Goal: Transaction & Acquisition: Purchase product/service

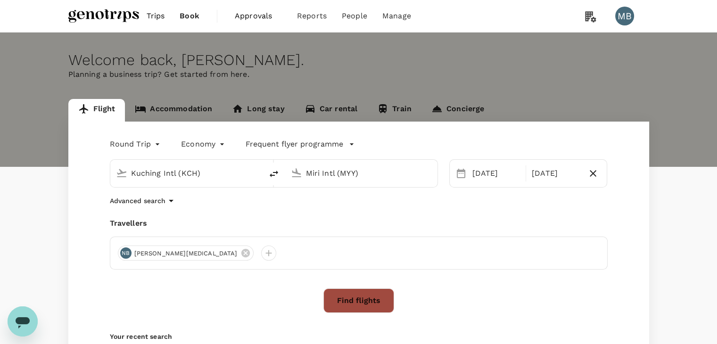
click at [383, 298] on button "Find flights" at bounding box center [358, 300] width 71 height 24
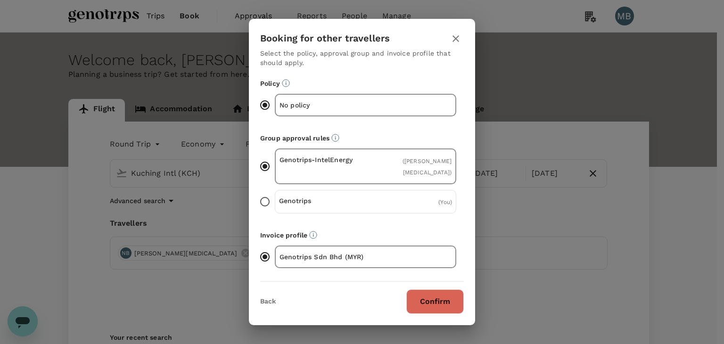
click at [268, 200] on input "Genotrips ( You )" at bounding box center [265, 202] width 20 height 20
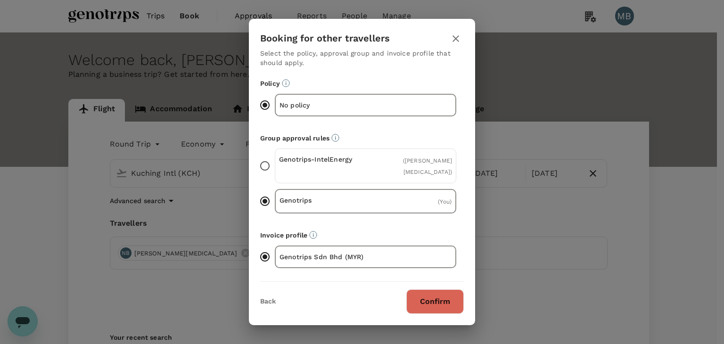
click at [435, 294] on button "Confirm" at bounding box center [434, 301] width 57 height 24
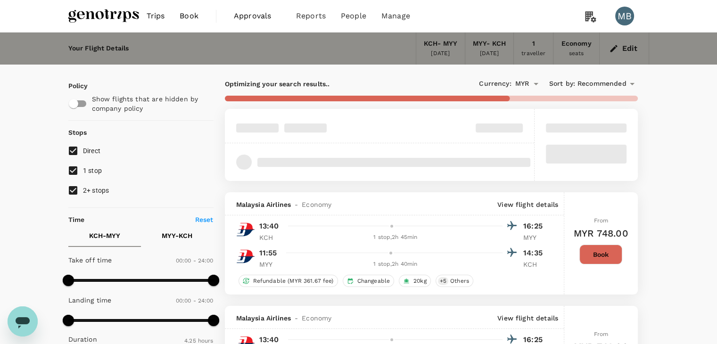
click at [72, 169] on input "1 stop" at bounding box center [73, 171] width 20 height 20
checkbox input "false"
type input "610"
click at [76, 185] on input "2+ stops" at bounding box center [73, 190] width 20 height 20
checkbox input "false"
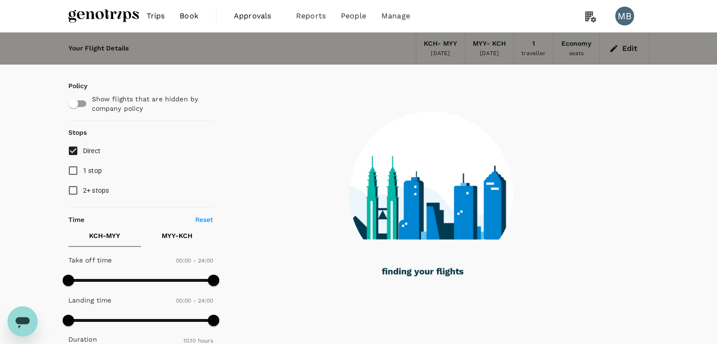
checkbox input "false"
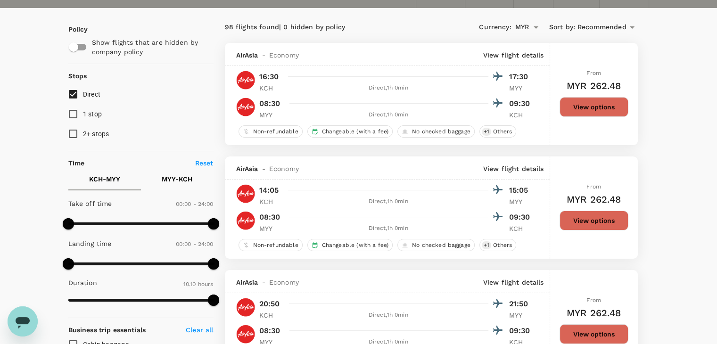
scroll to position [94, 0]
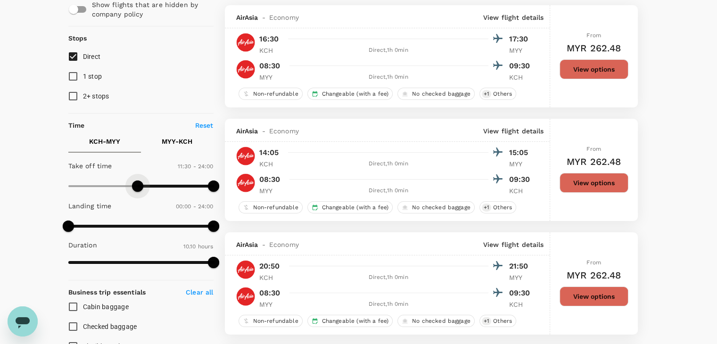
type input "720"
drag, startPoint x: 64, startPoint y: 182, endPoint x: 139, endPoint y: 182, distance: 75.4
click at [139, 182] on span at bounding box center [140, 185] width 11 height 11
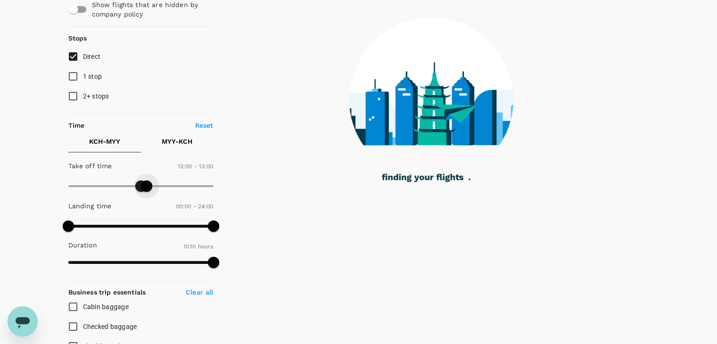
type input "750"
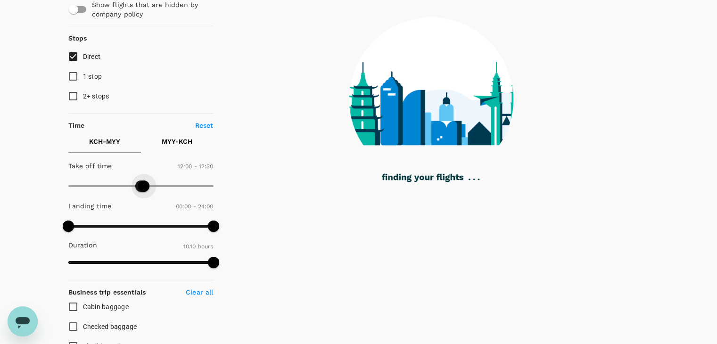
drag, startPoint x: 212, startPoint y: 183, endPoint x: 145, endPoint y: 184, distance: 66.4
click at [145, 184] on span at bounding box center [143, 185] width 11 height 11
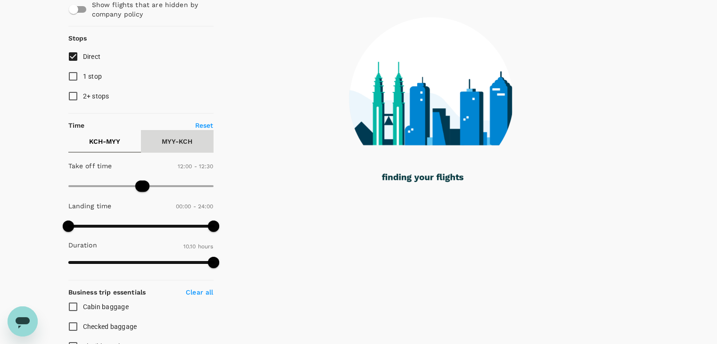
click at [184, 138] on p "MYY - KCH" at bounding box center [177, 141] width 31 height 9
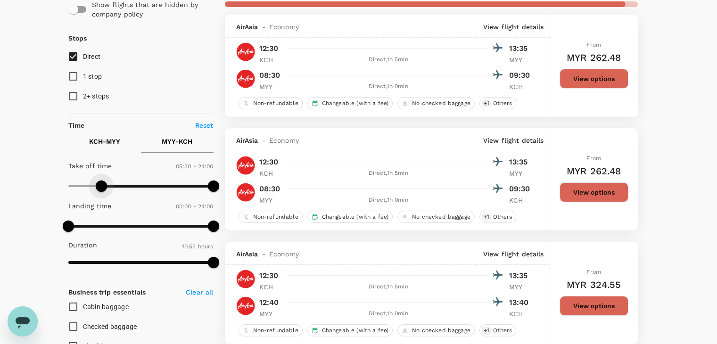
type input "330"
type input "MYR"
type input "600"
drag, startPoint x: 65, startPoint y: 189, endPoint x: 126, endPoint y: 182, distance: 60.7
click at [107, 182] on span at bounding box center [101, 185] width 11 height 11
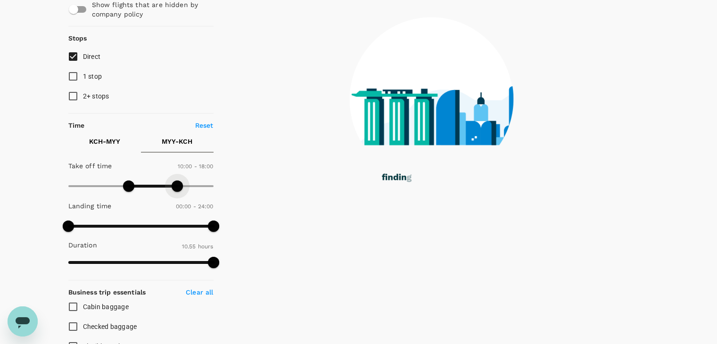
type input "1050"
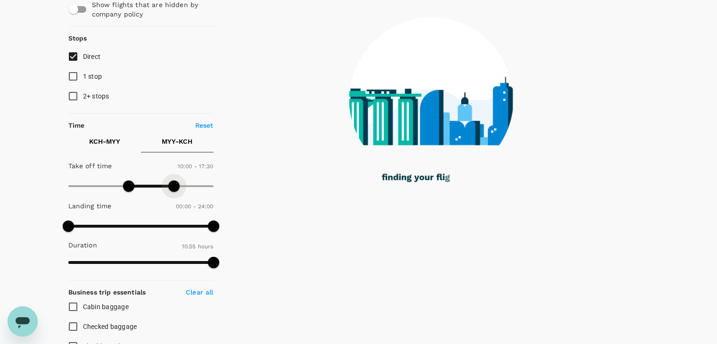
drag, startPoint x: 199, startPoint y: 183, endPoint x: 175, endPoint y: 183, distance: 24.5
click at [175, 183] on span at bounding box center [173, 185] width 11 height 11
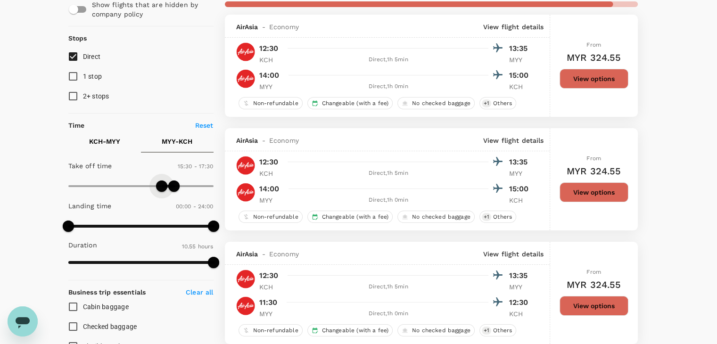
type input "960"
drag, startPoint x: 129, startPoint y: 183, endPoint x: 164, endPoint y: 181, distance: 35.9
click at [164, 181] on span at bounding box center [164, 185] width 11 height 11
type input "1080"
click at [177, 185] on span at bounding box center [176, 185] width 11 height 11
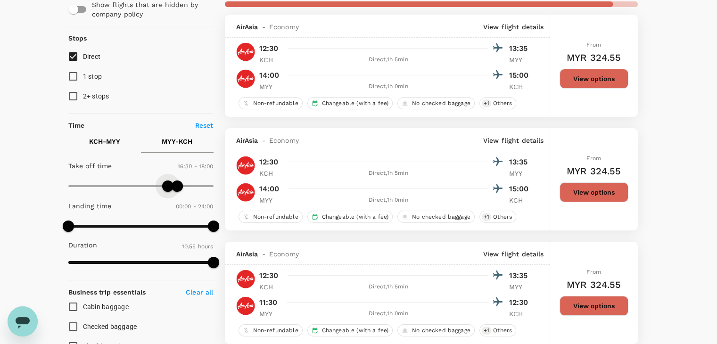
type input "1020"
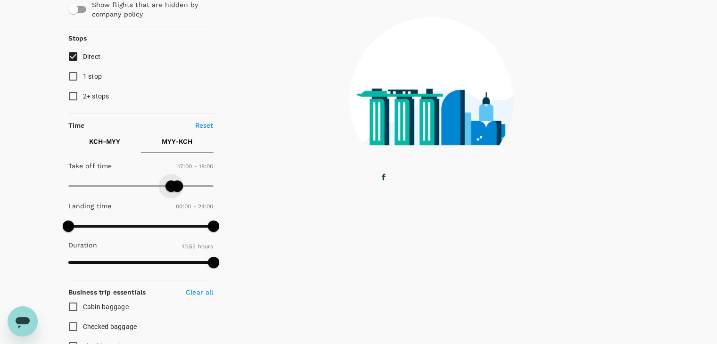
click at [170, 184] on span at bounding box center [140, 186] width 145 height 14
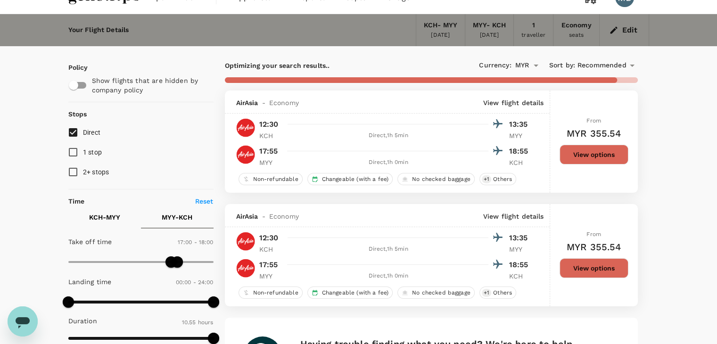
scroll to position [47, 0]
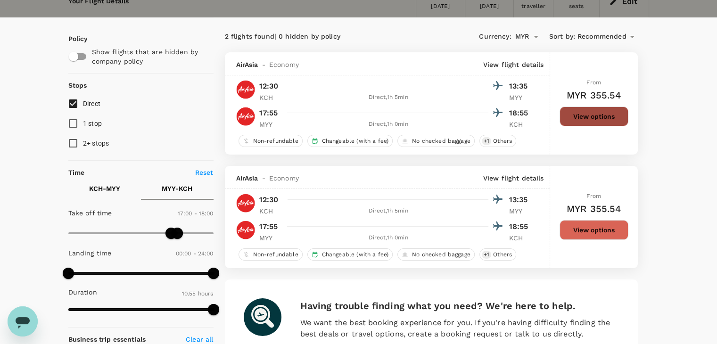
click at [575, 113] on button "View options" at bounding box center [593, 116] width 69 height 20
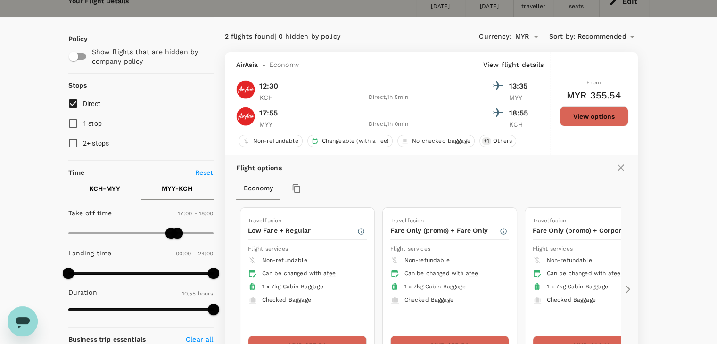
scroll to position [99, 0]
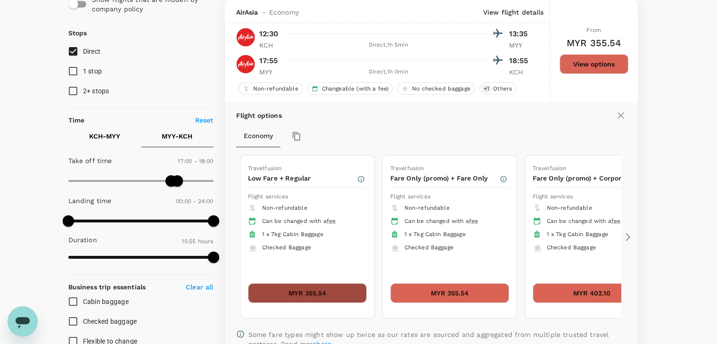
click at [300, 298] on button "MYR 355.54" at bounding box center [307, 293] width 119 height 20
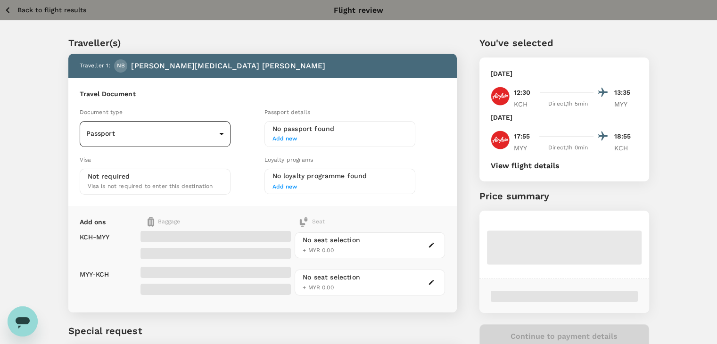
click at [209, 138] on body "Back to flight results Flight review Traveller(s) Traveller 1 : NB NUR [MEDICAL…" at bounding box center [358, 216] width 717 height 432
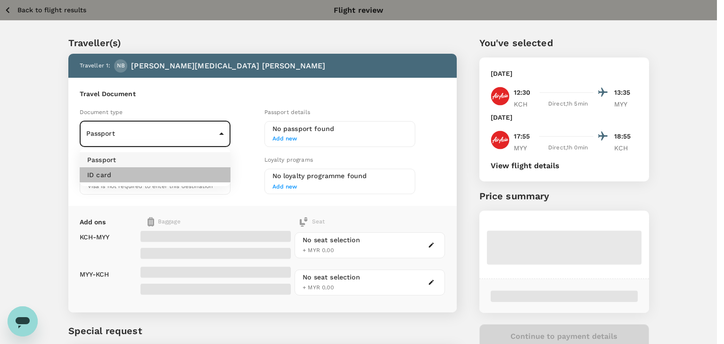
click at [201, 173] on li "ID card" at bounding box center [155, 174] width 151 height 15
type input "Id card"
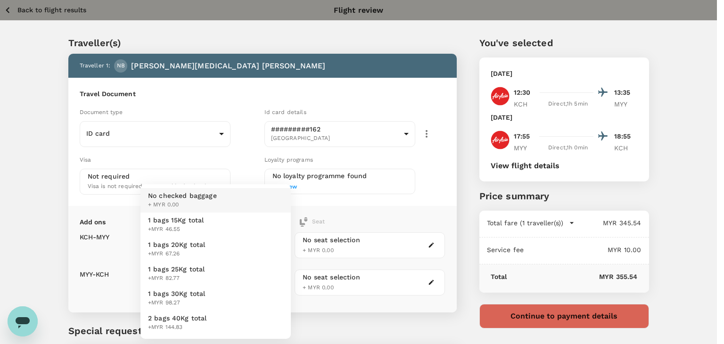
click at [258, 250] on body "Back to flight results Flight review Traveller(s) Traveller 1 : NB NUR [MEDICAL…" at bounding box center [362, 216] width 724 height 432
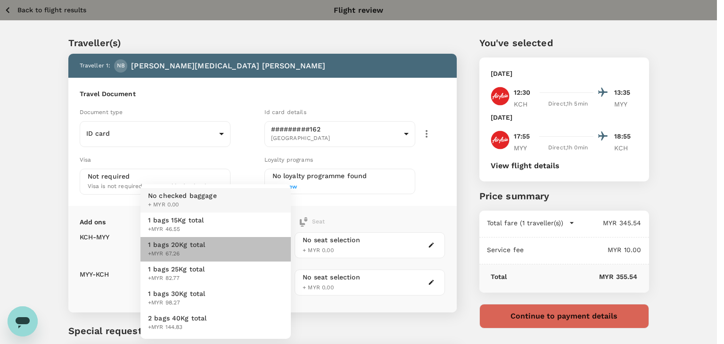
click at [252, 251] on li "1 bags 20Kg total +MYR 67.26" at bounding box center [215, 249] width 150 height 24
type input "2 - 67.26"
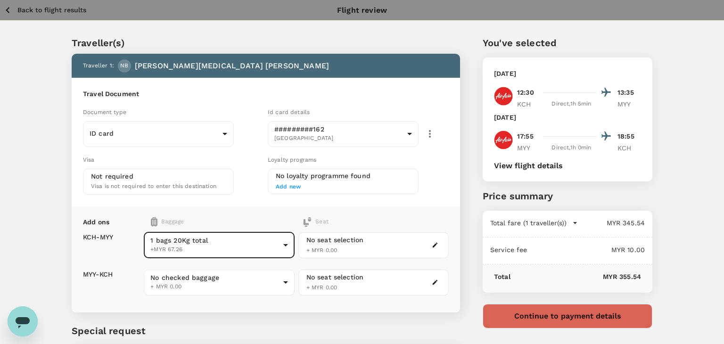
click at [254, 283] on body "Back to flight results Flight review Traveller(s) Traveller 1 : NB NUR [MEDICAL…" at bounding box center [362, 216] width 724 height 432
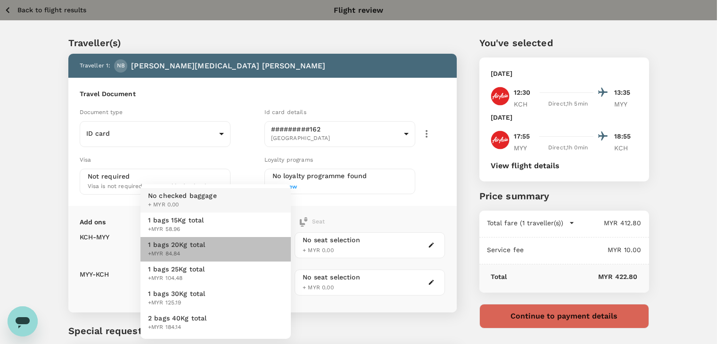
click at [240, 247] on li "1 bags 20Kg total +MYR 84.84" at bounding box center [215, 249] width 150 height 24
type input "2 - 84.84"
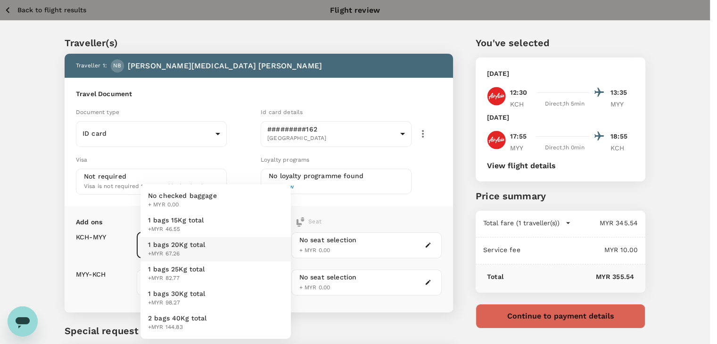
click at [251, 249] on body "Back to flight results Flight review Traveller(s) Traveller 1 : NB NUR [MEDICAL…" at bounding box center [358, 216] width 717 height 432
click at [237, 196] on li "No checked baggage + MYR 0.00" at bounding box center [215, 200] width 150 height 24
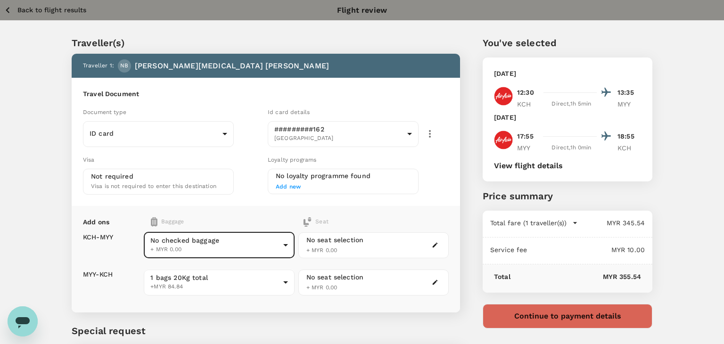
click at [241, 273] on body "Back to flight results Flight review Traveller(s) Traveller 1 : NB NUR [MEDICAL…" at bounding box center [362, 216] width 724 height 432
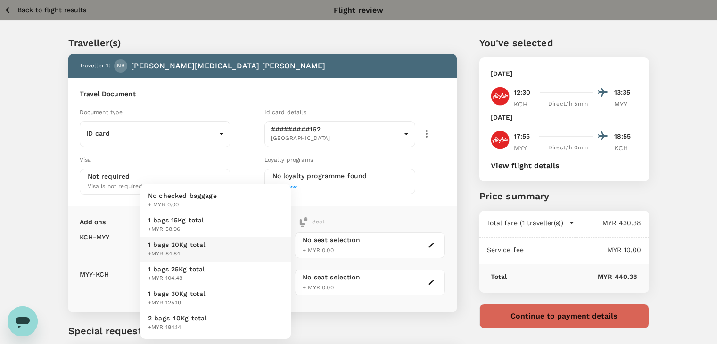
click at [224, 207] on li "No checked baggage + MYR 0.00" at bounding box center [215, 200] width 150 height 24
click at [234, 242] on body "Back to flight results Flight review Traveller(s) Traveller 1 : NB NUR [MEDICAL…" at bounding box center [362, 216] width 724 height 432
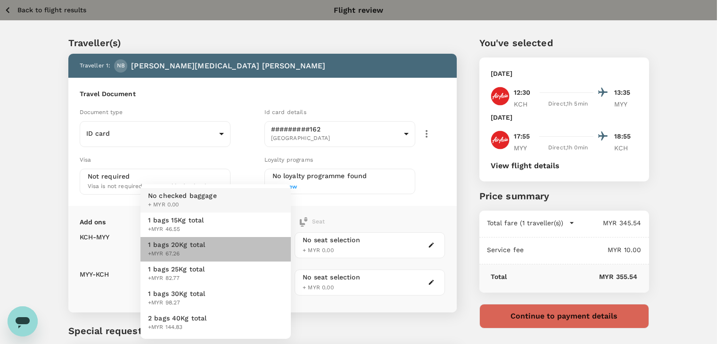
click at [227, 249] on li "1 bags 20Kg total +MYR 67.26" at bounding box center [215, 249] width 150 height 24
type input "2 - 67.26"
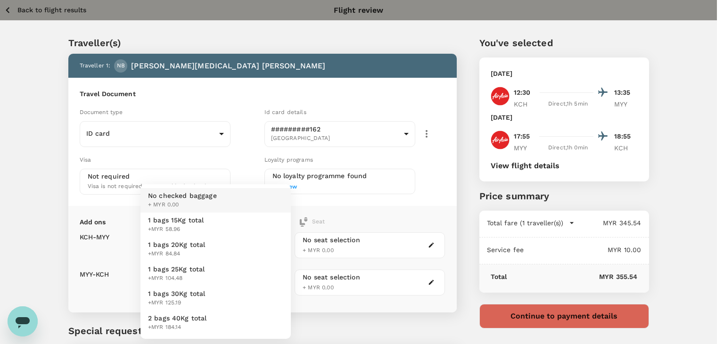
click at [228, 281] on body "Back to flight results Flight review Traveller(s) Traveller 1 : NB NUR [MEDICAL…" at bounding box center [362, 216] width 724 height 432
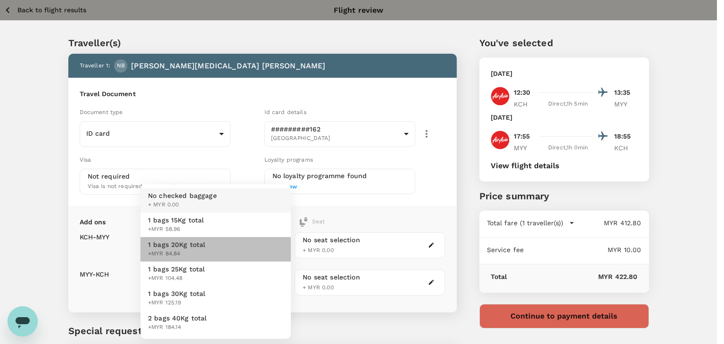
click at [225, 245] on li "1 bags 20Kg total +MYR 84.84" at bounding box center [215, 249] width 150 height 24
type input "2 - 84.84"
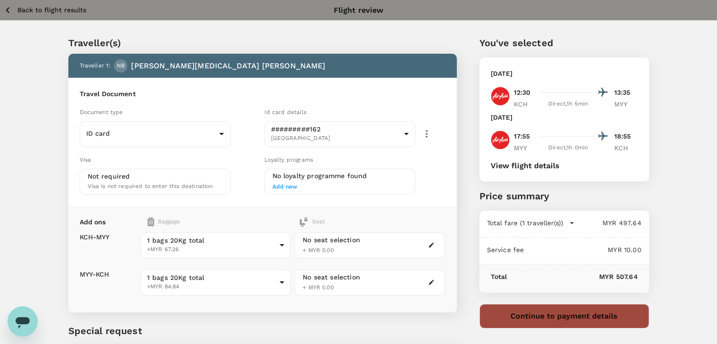
click at [506, 315] on button "Continue to payment details" at bounding box center [564, 316] width 170 height 24
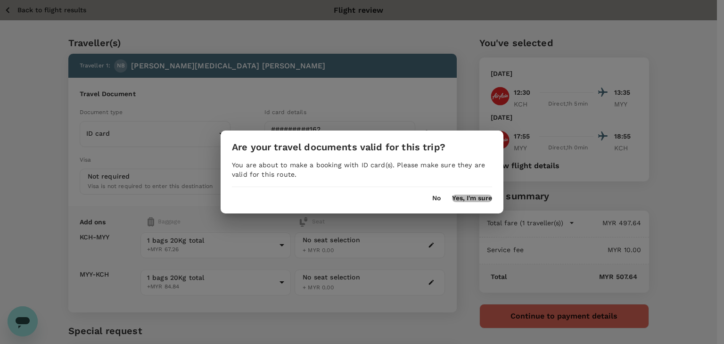
click at [464, 196] on button "Yes, I'm sure" at bounding box center [472, 199] width 40 height 8
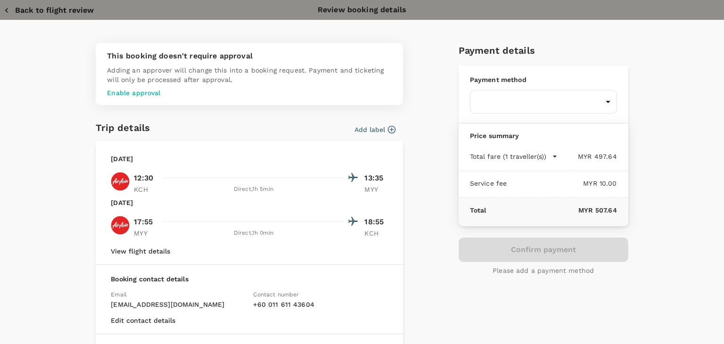
type input "9c05dd7c-68fd-49f4-a2f8-4cbf92da61d2"
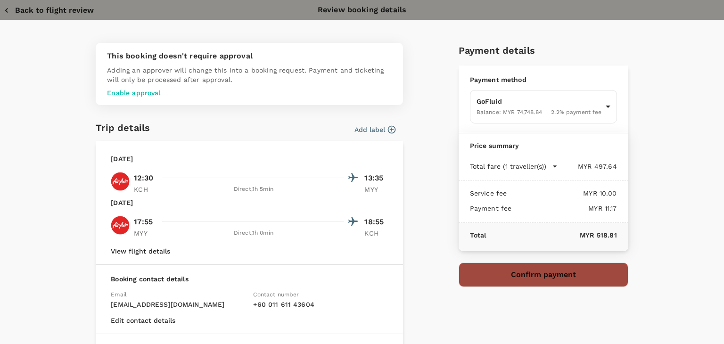
click at [507, 279] on button "Confirm payment" at bounding box center [543, 274] width 170 height 24
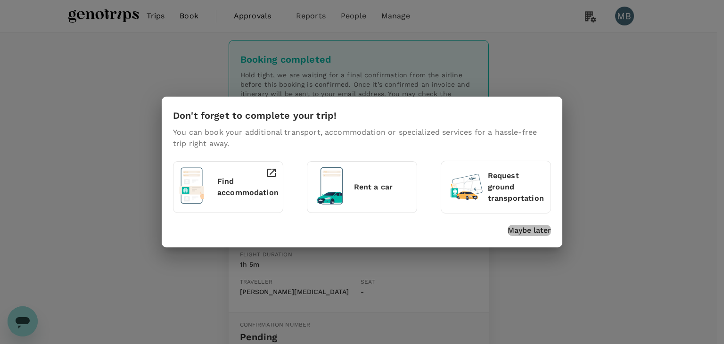
click at [519, 230] on p "Maybe later" at bounding box center [528, 230] width 43 height 11
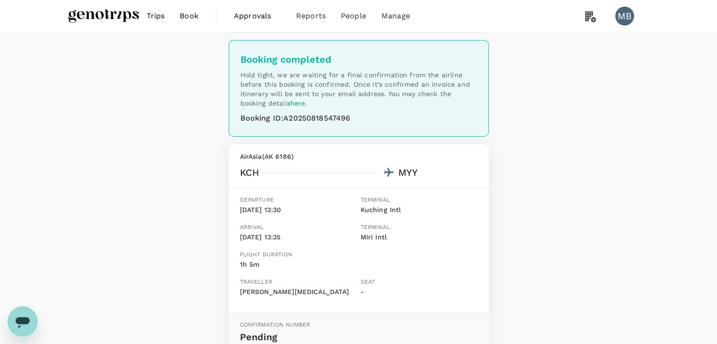
click at [114, 23] on img at bounding box center [103, 16] width 71 height 21
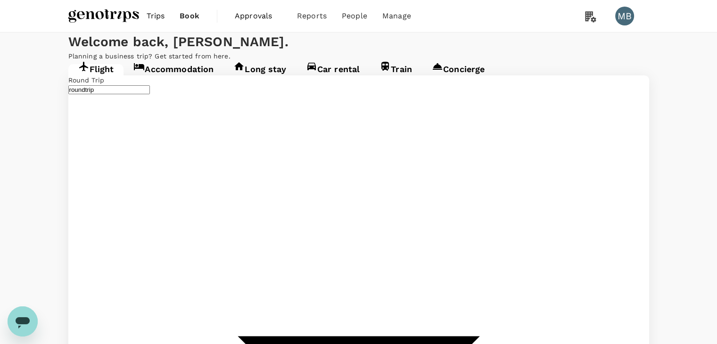
type input "Kuching Intl (KCH)"
type input "Miri Intl (MYY)"
type input "Kuching Intl (KCH)"
type input "Miri Intl (MYY)"
type input "Kuching Intl (KCH)"
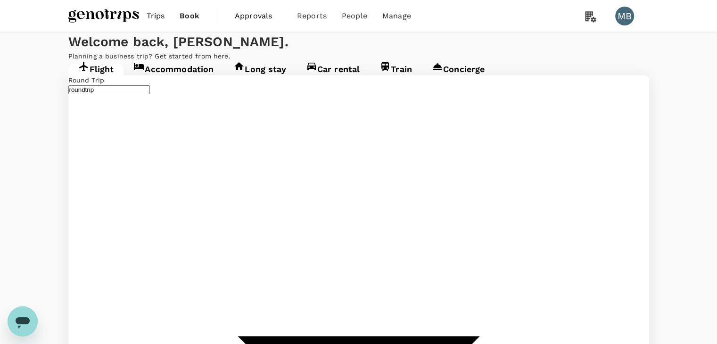
type input "Miri Intl (MYY)"
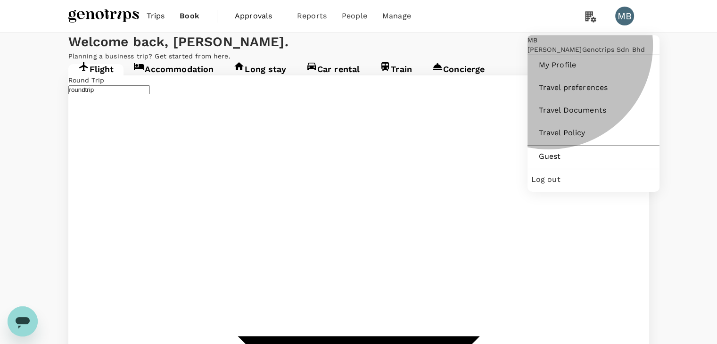
click at [552, 185] on span "Log out" at bounding box center [593, 179] width 124 height 11
